Goal: Information Seeking & Learning: Learn about a topic

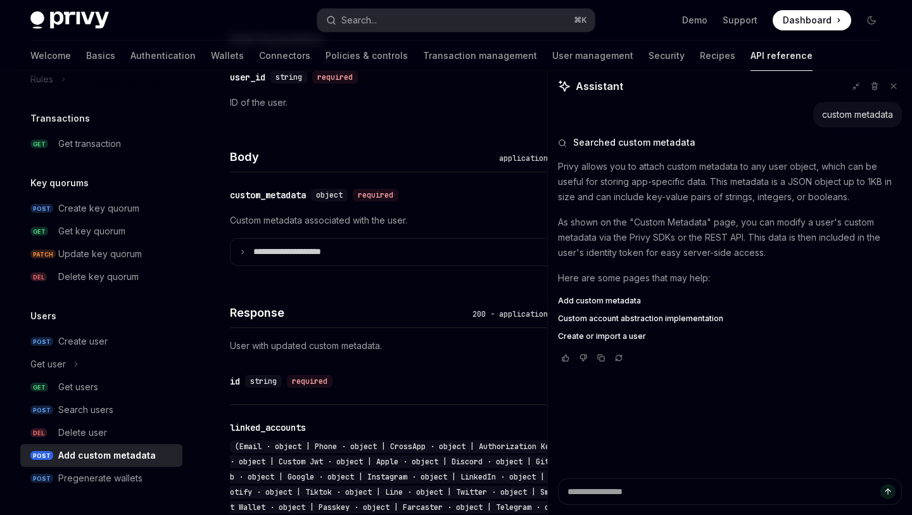
scroll to position [453, 0]
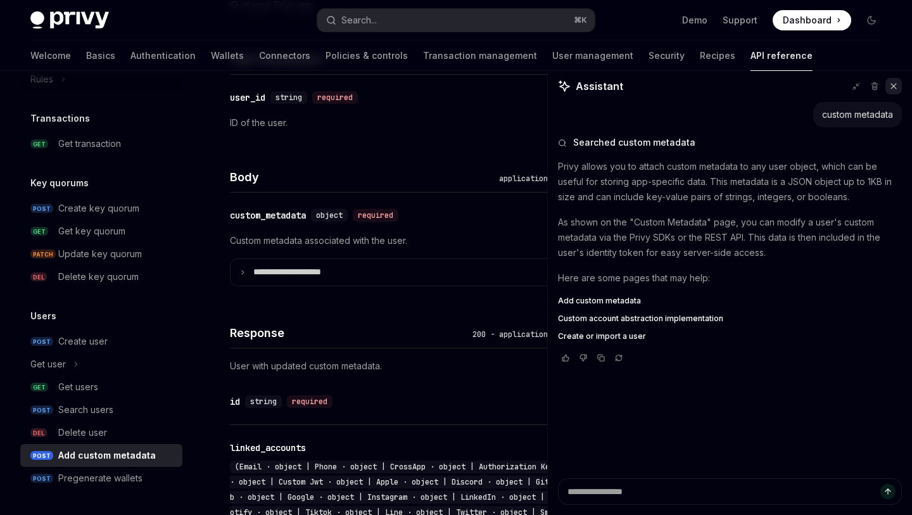
click at [889, 91] on button at bounding box center [893, 86] width 16 height 16
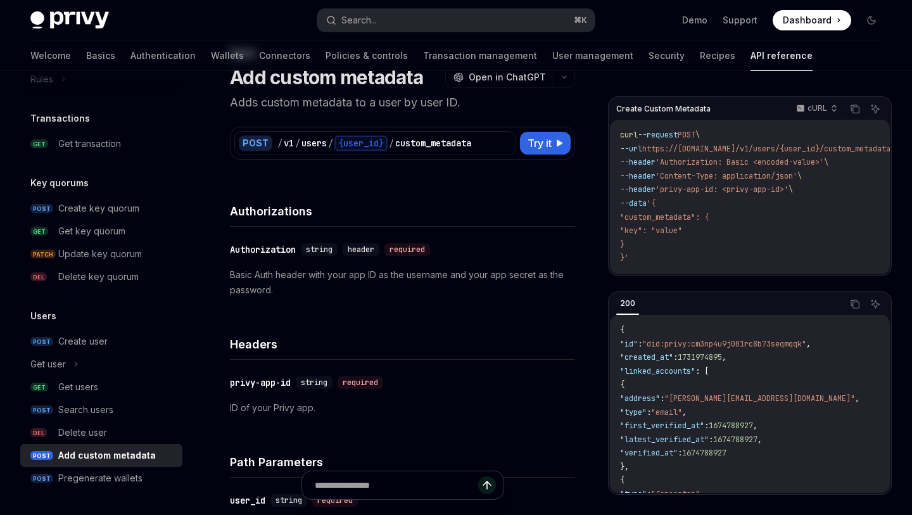
scroll to position [0, 0]
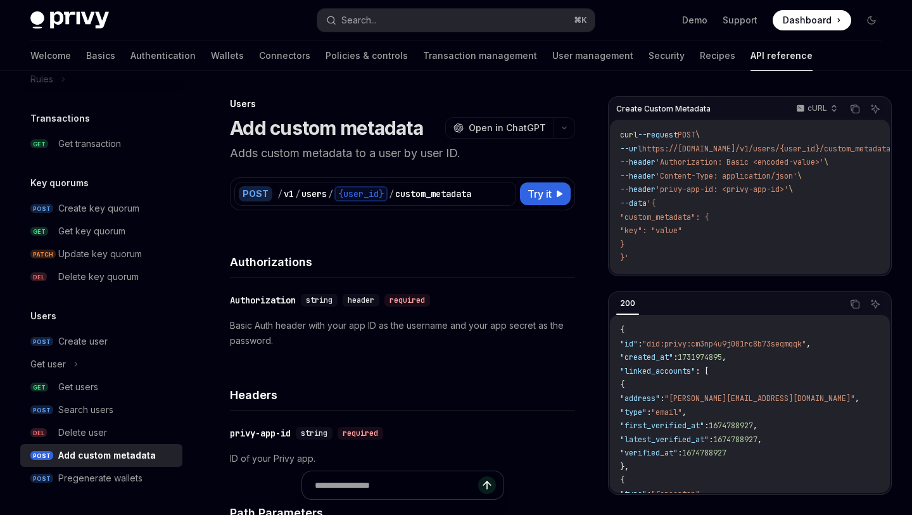
click at [89, 25] on img at bounding box center [69, 20] width 78 height 18
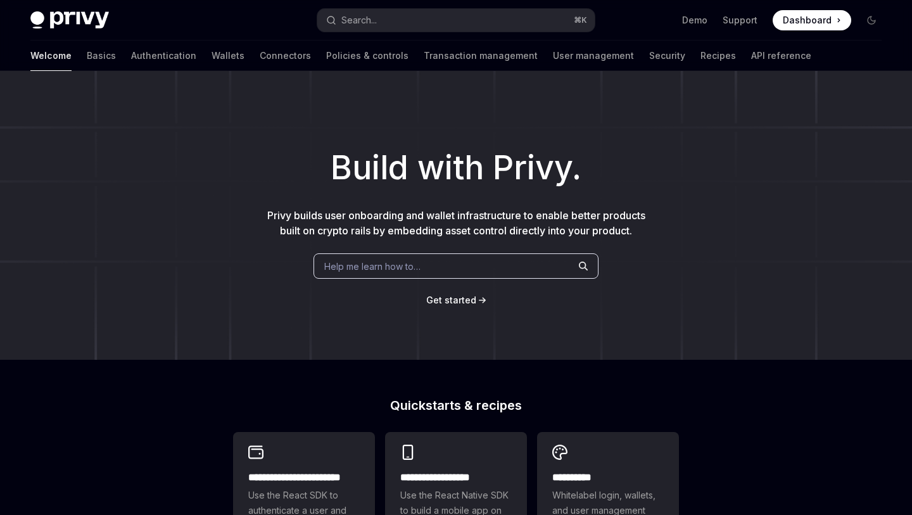
click at [60, 63] on div "Welcome Basics Authentication Wallets Connectors Policies & controls Transactio…" at bounding box center [420, 56] width 781 height 30
click at [87, 60] on link "Basics" at bounding box center [101, 56] width 29 height 30
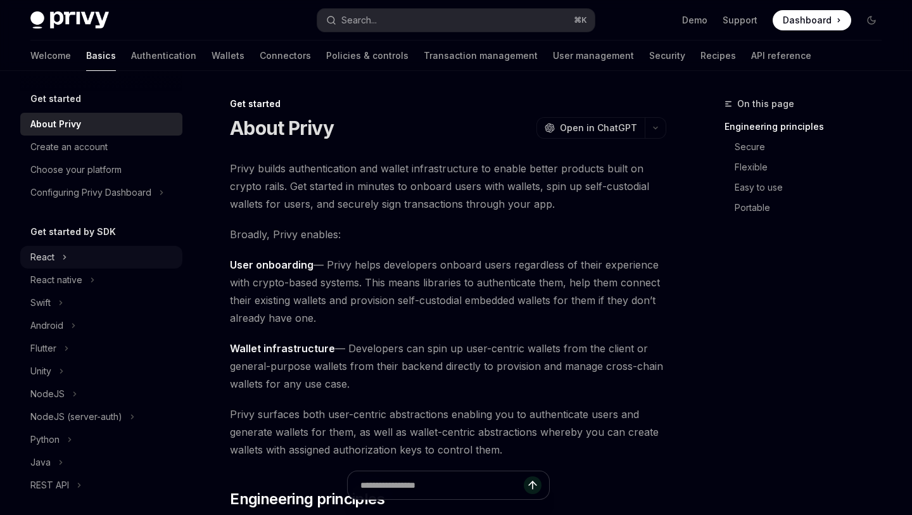
click at [142, 249] on div "React" at bounding box center [101, 257] width 162 height 23
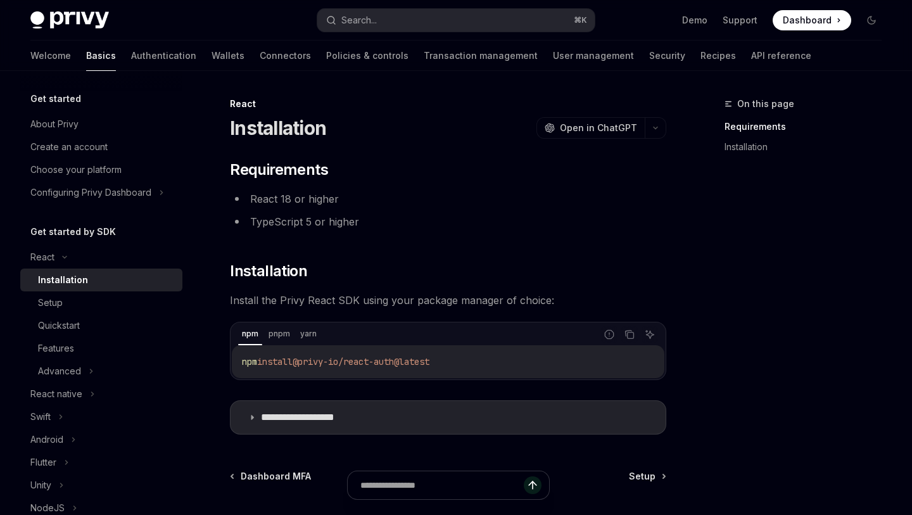
scroll to position [94, 0]
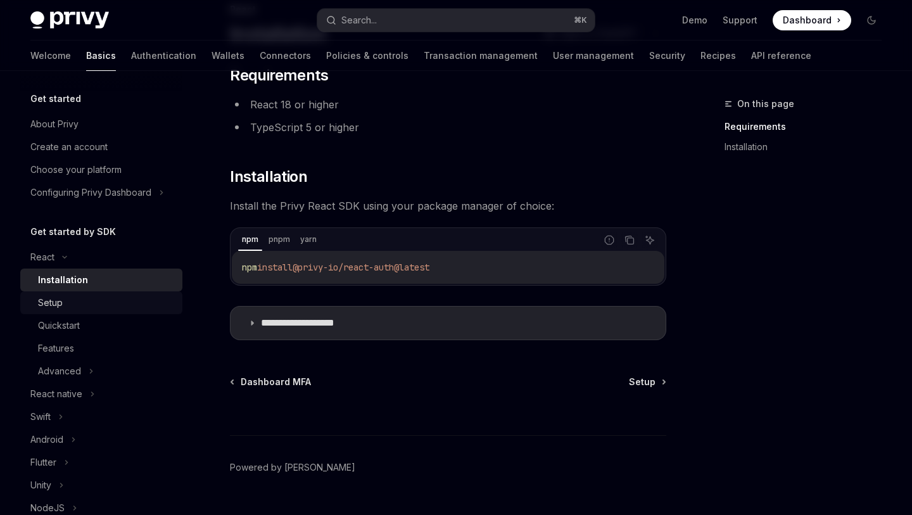
click at [153, 308] on div "Setup" at bounding box center [106, 302] width 137 height 15
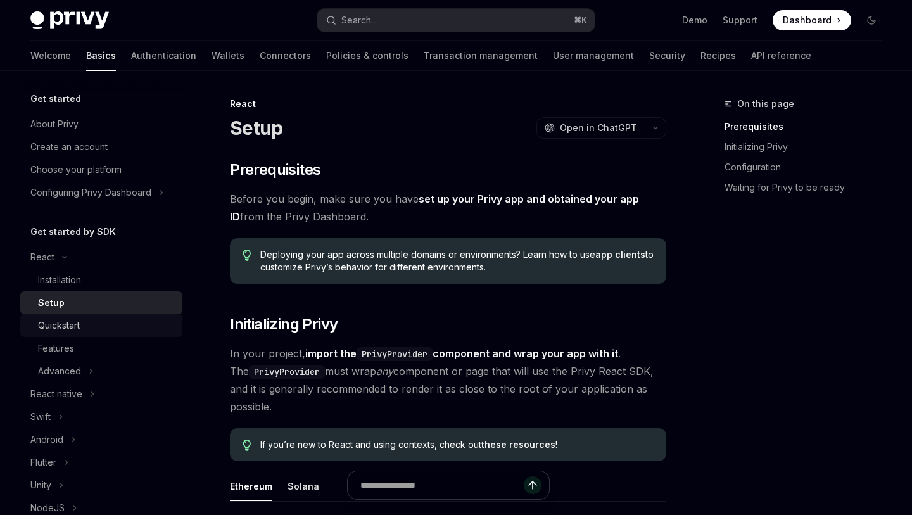
click at [153, 330] on div "Quickstart" at bounding box center [106, 325] width 137 height 15
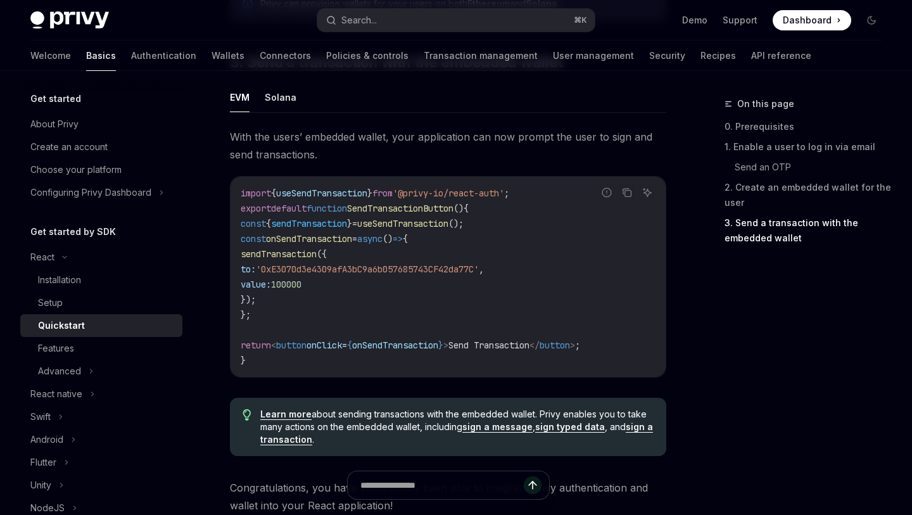
scroll to position [1139, 0]
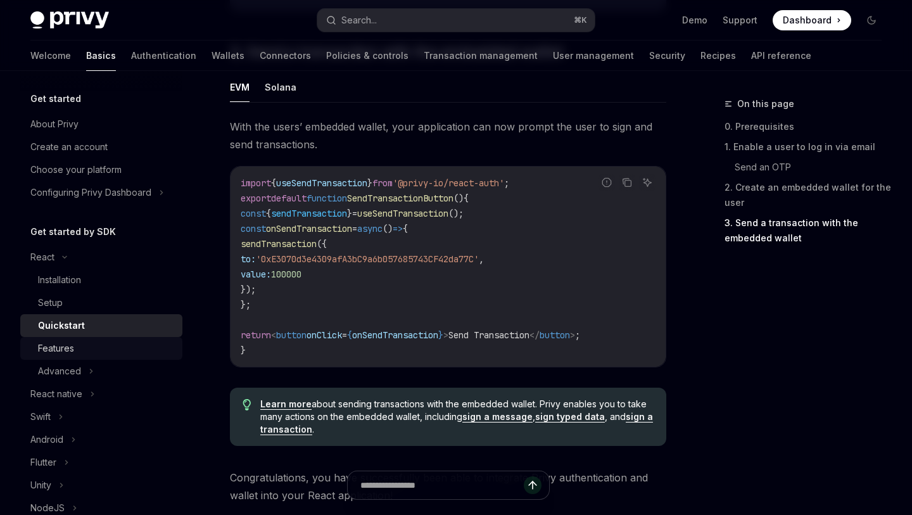
click at [113, 345] on div "Features" at bounding box center [106, 348] width 137 height 15
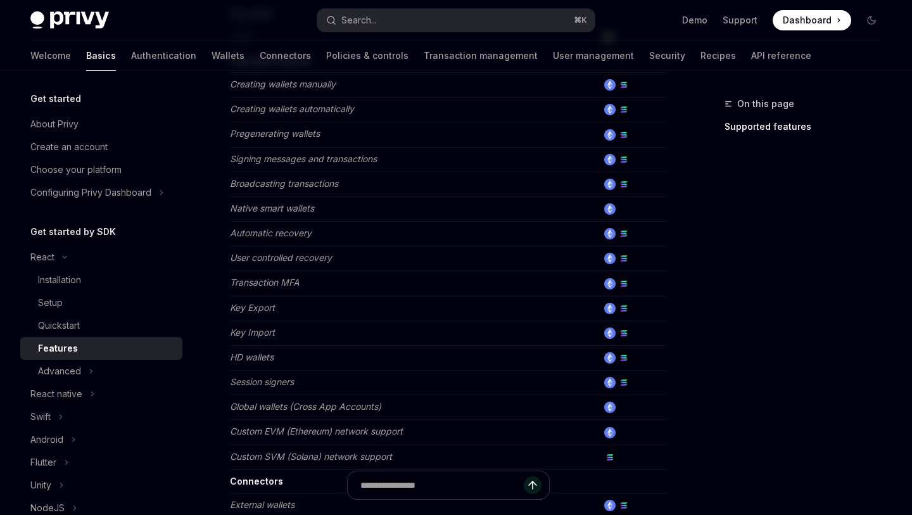
scroll to position [471, 0]
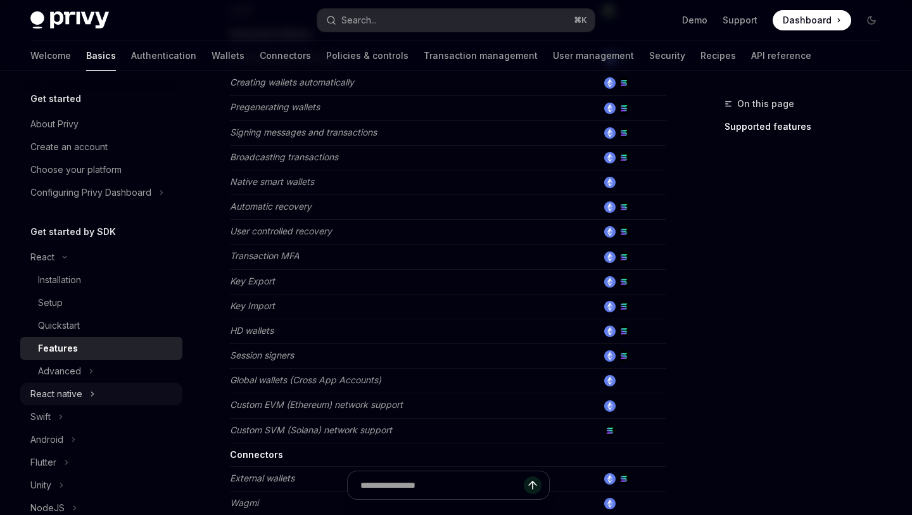
click at [119, 382] on div "React native" at bounding box center [101, 393] width 162 height 23
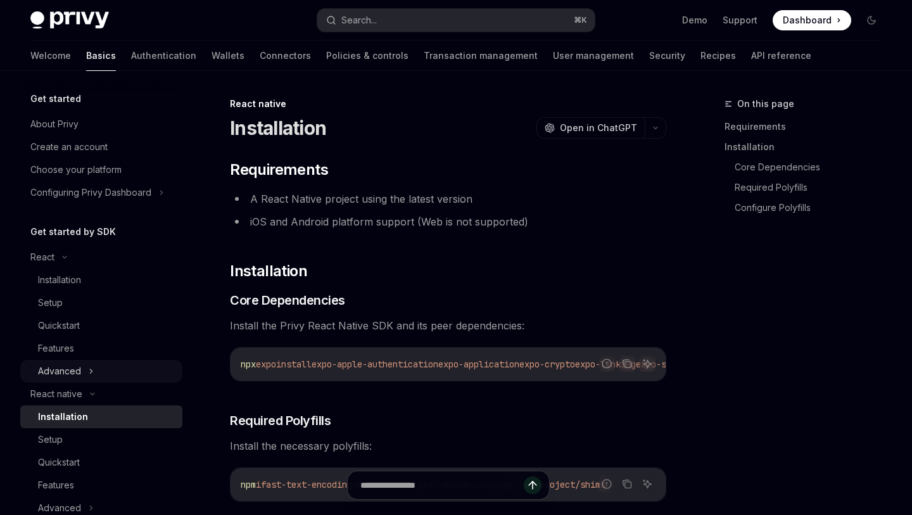
click at [122, 377] on div "Advanced" at bounding box center [101, 371] width 162 height 23
type textarea "*"
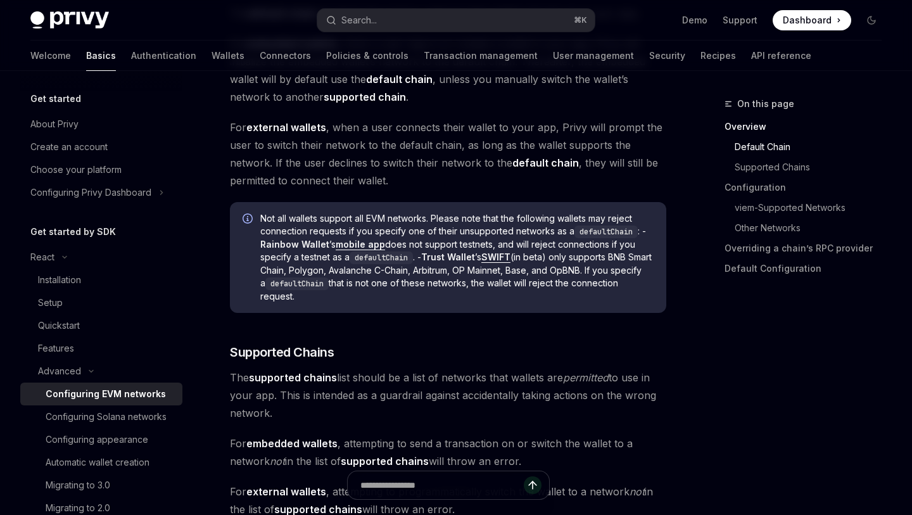
scroll to position [544, 0]
click at [410, 26] on button "Search... ⌘ K" at bounding box center [455, 20] width 277 height 23
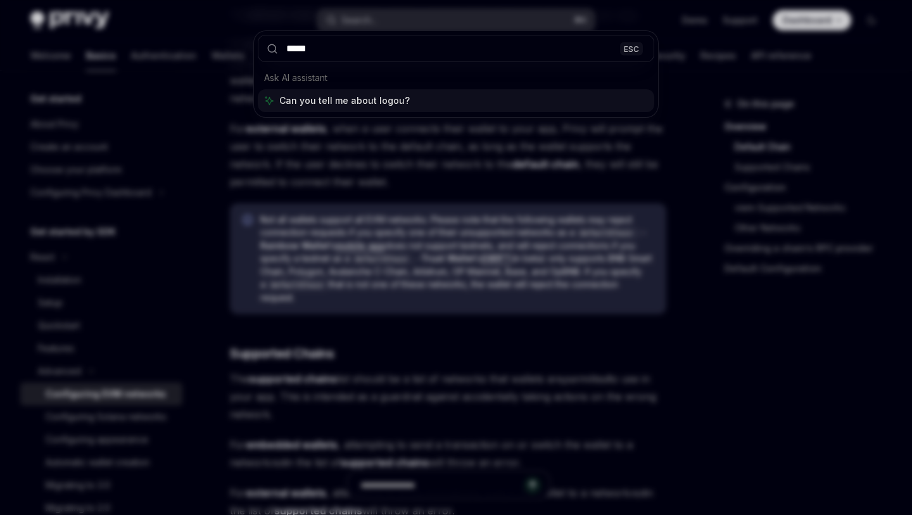
type input "******"
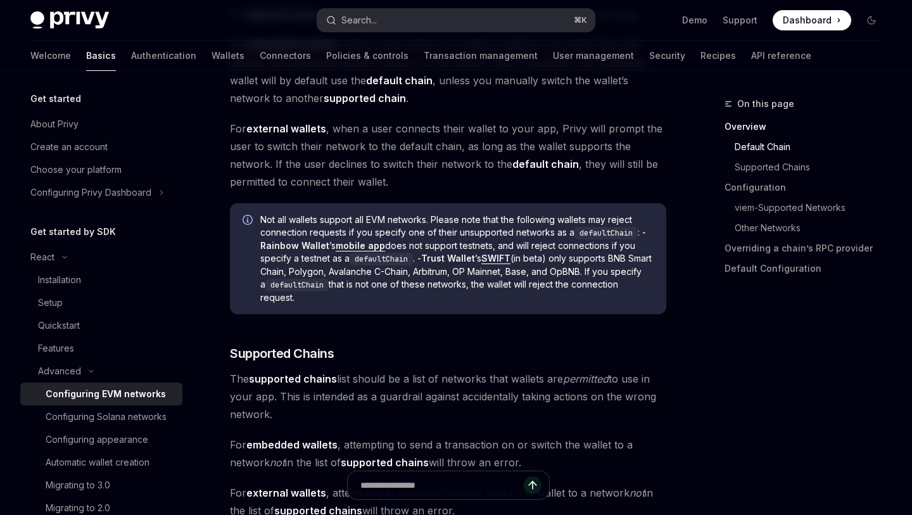
type textarea "*"
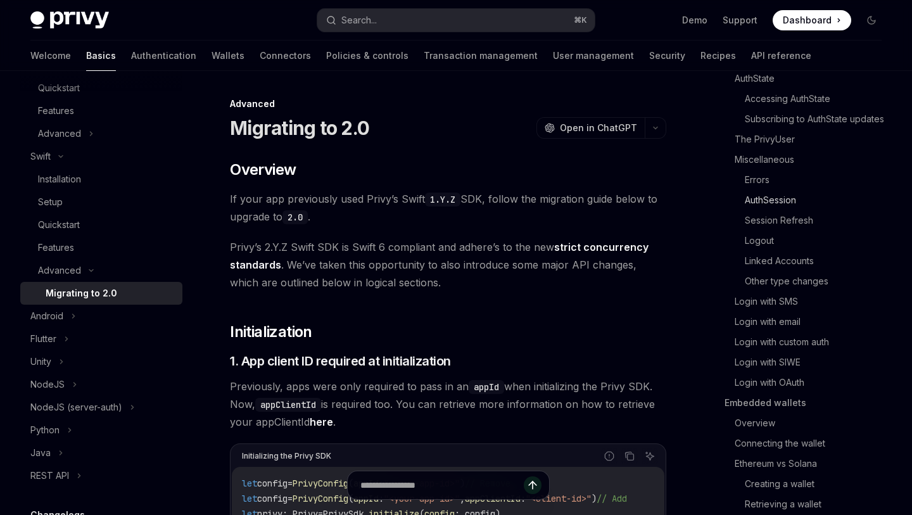
scroll to position [198, 0]
click at [758, 244] on link "Logout" at bounding box center [817, 242] width 147 height 20
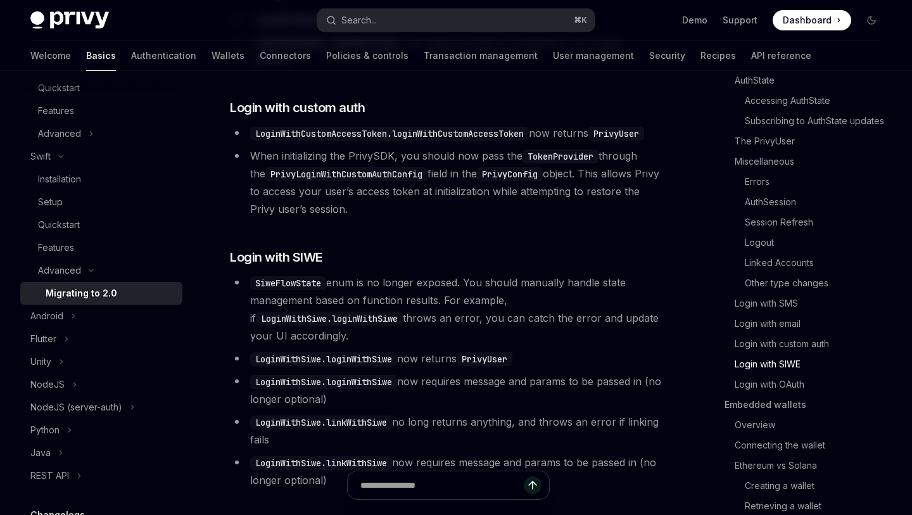
scroll to position [3663, 0]
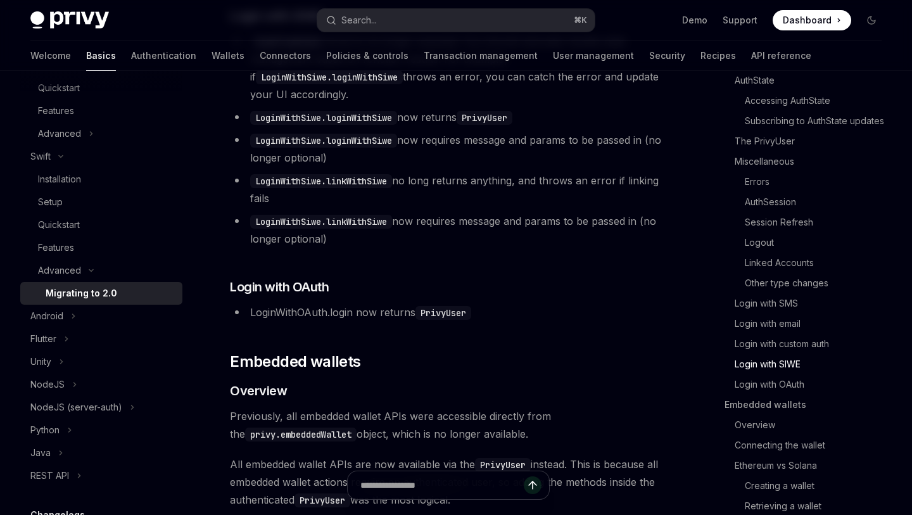
click at [439, 320] on code "PrivyUser" at bounding box center [443, 313] width 56 height 14
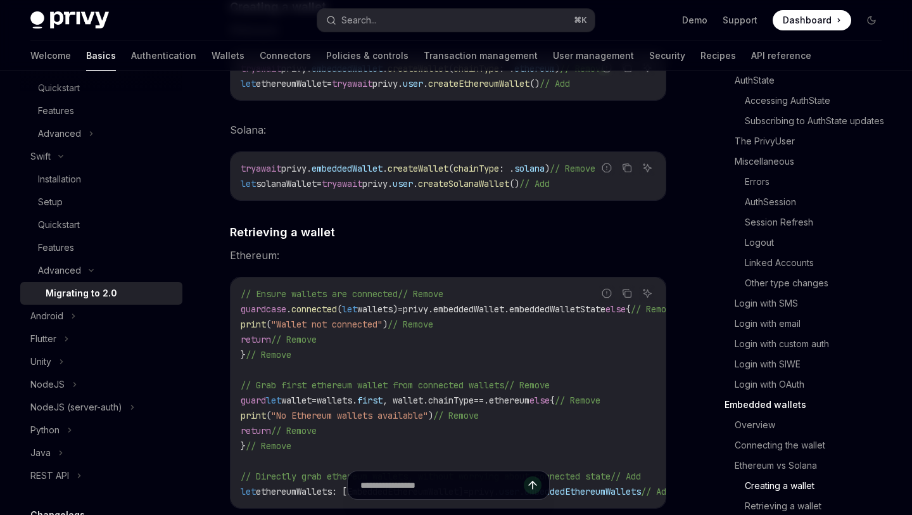
scroll to position [4539, 0]
click at [771, 239] on link "Logout" at bounding box center [817, 242] width 147 height 20
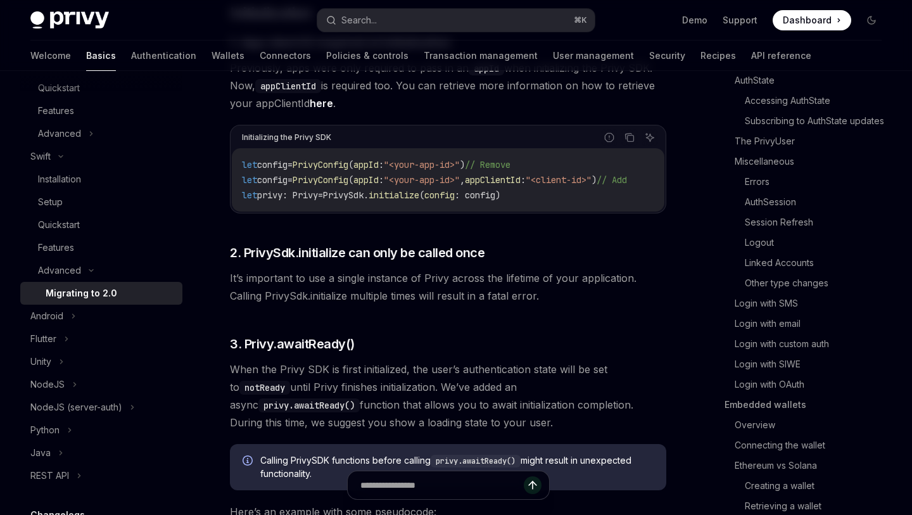
scroll to position [0, 0]
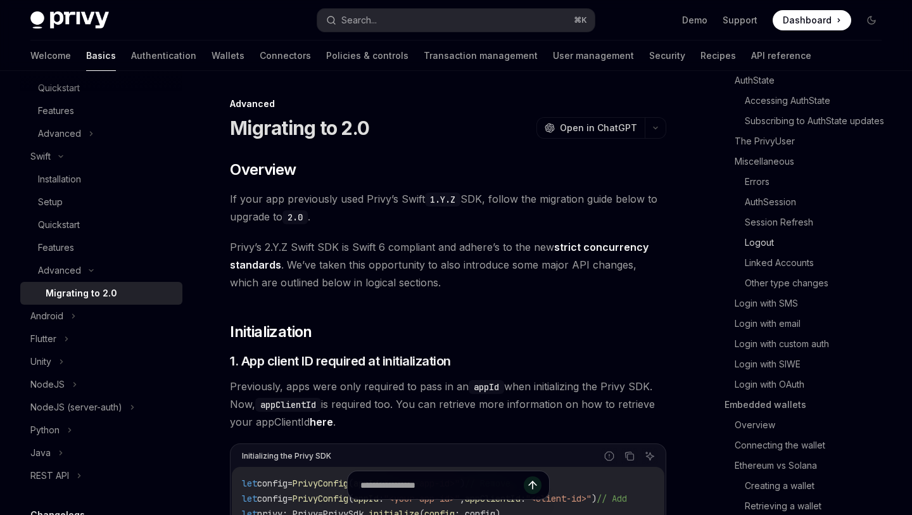
click at [749, 243] on link "Logout" at bounding box center [817, 242] width 147 height 20
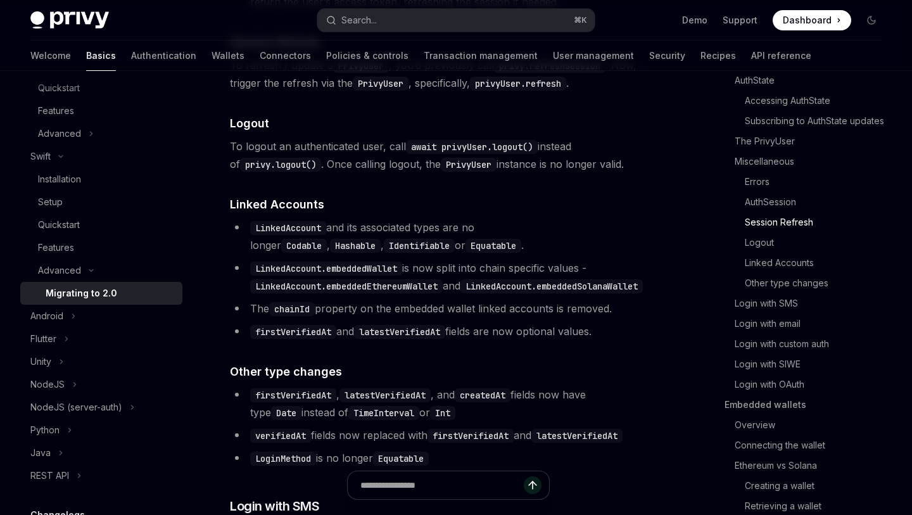
scroll to position [2523, 0]
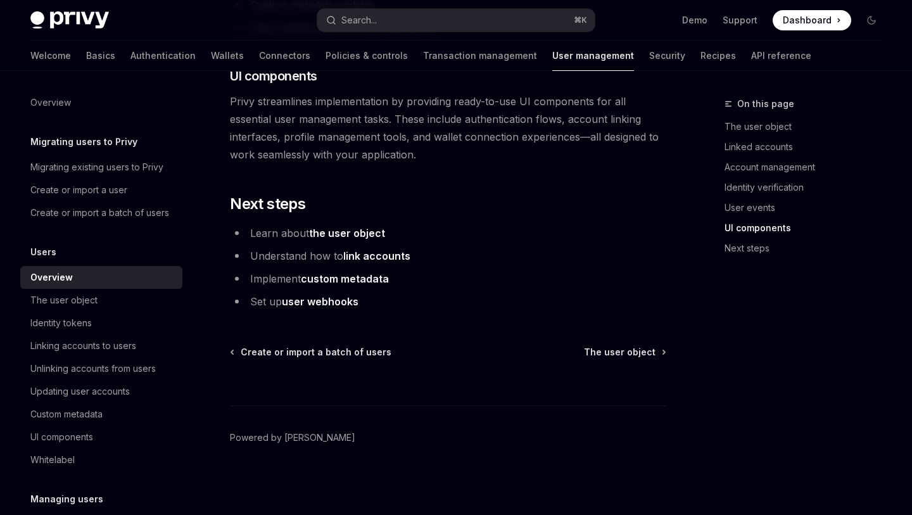
type textarea "*"
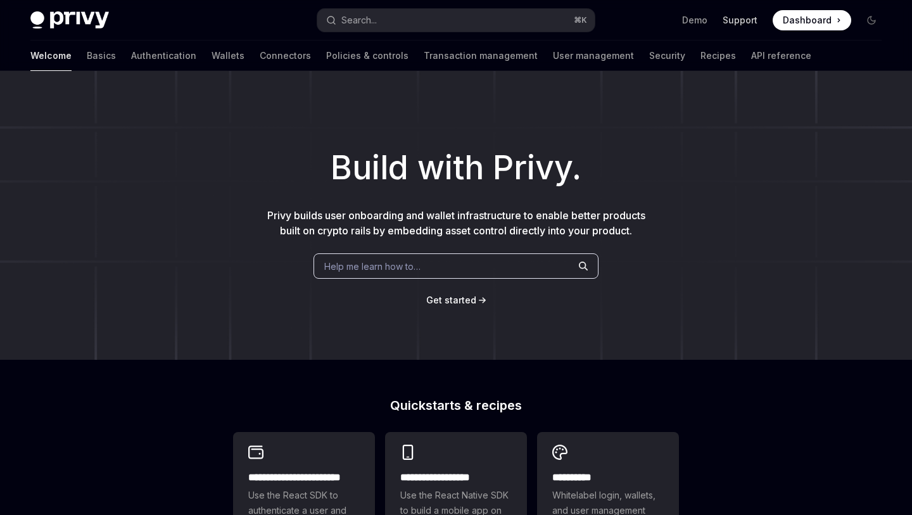
click at [746, 15] on link "Support" at bounding box center [739, 20] width 35 height 13
click at [842, 19] on span at bounding box center [811, 20] width 78 height 20
